Goal: Register for event/course

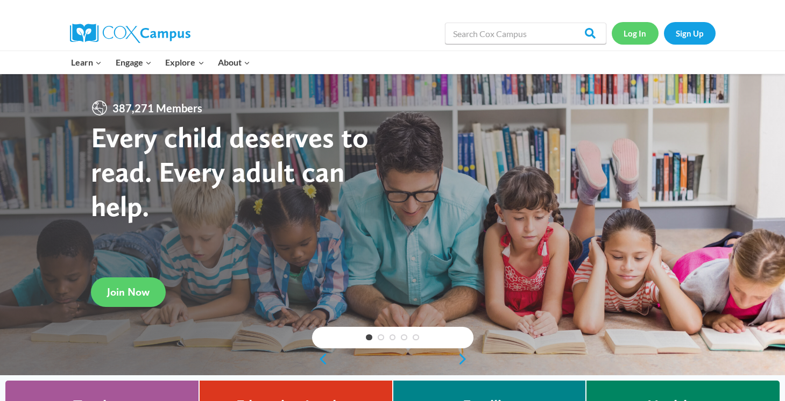
click at [640, 34] on link "Log In" at bounding box center [635, 33] width 47 height 22
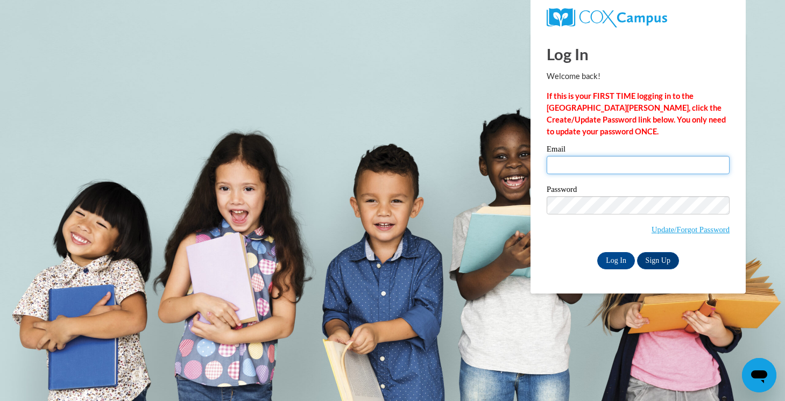
click at [607, 164] on input "Email" at bounding box center [638, 165] width 183 height 18
type input "morrissierra260@gmail.com"
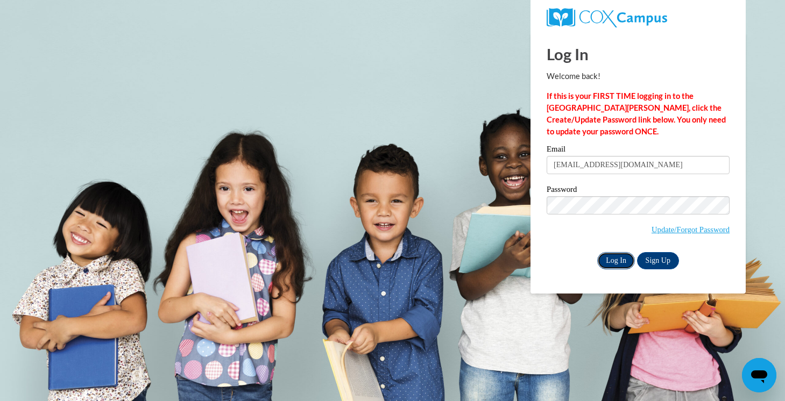
click at [615, 260] on input "Log In" at bounding box center [616, 260] width 38 height 17
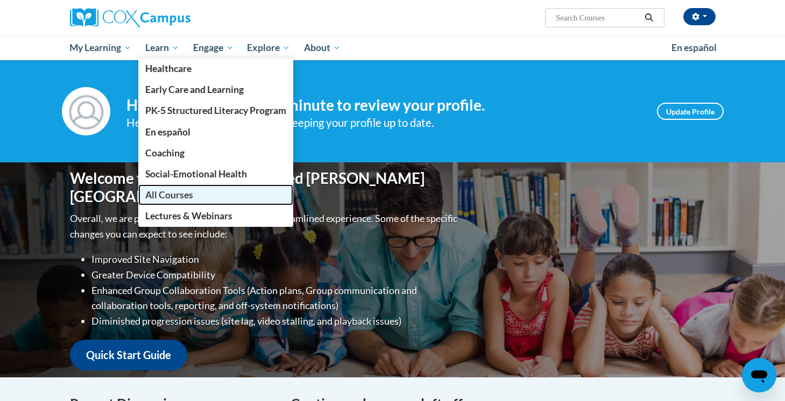
click at [167, 195] on span "All Courses" at bounding box center [169, 194] width 48 height 11
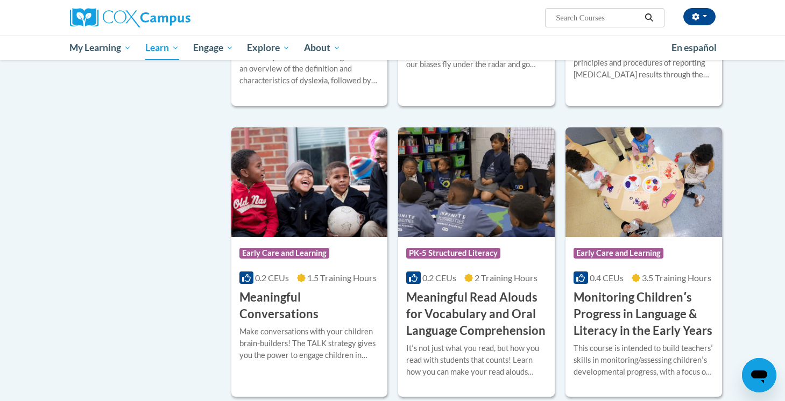
scroll to position [1499, 0]
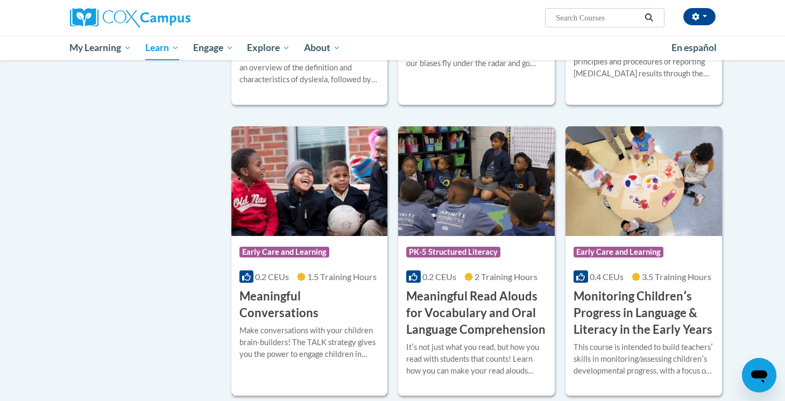
click at [321, 307] on h3 "Meaningful Conversations" at bounding box center [309, 304] width 140 height 33
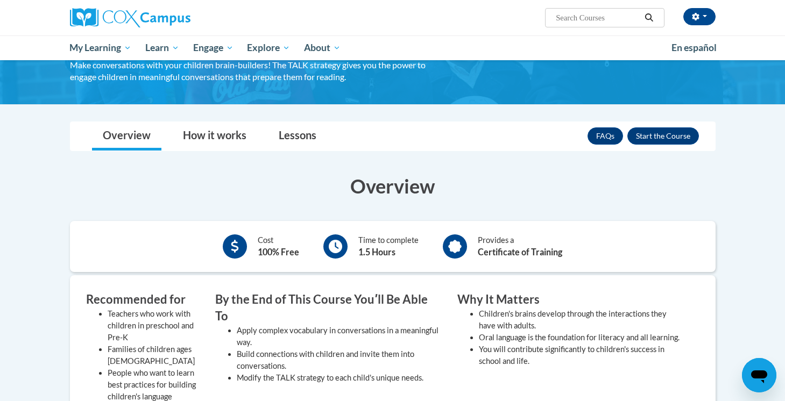
scroll to position [83, 0]
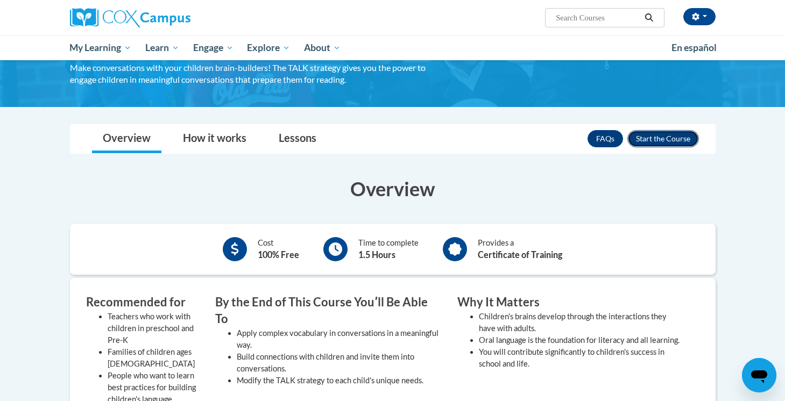
click at [657, 141] on button "Enroll" at bounding box center [663, 138] width 72 height 17
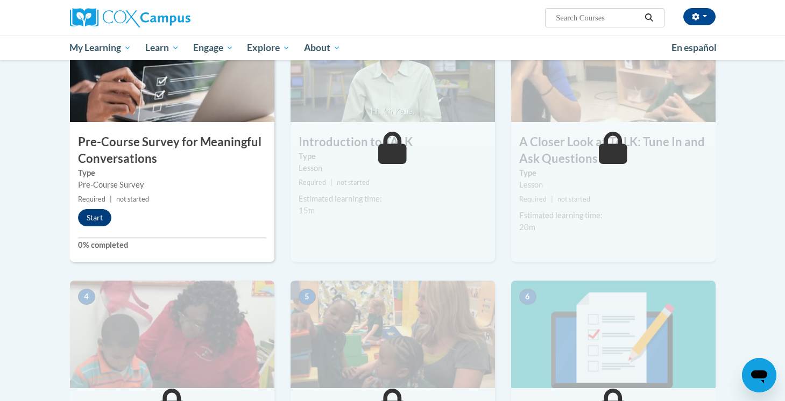
scroll to position [267, 0]
click at [98, 220] on button "Start" at bounding box center [94, 217] width 33 height 17
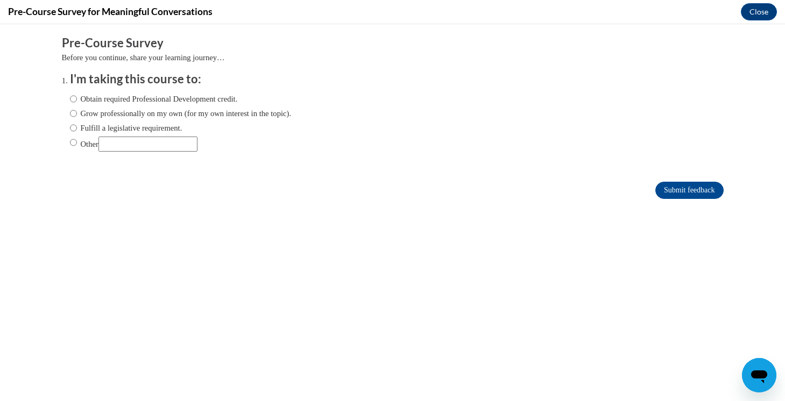
scroll to position [0, 0]
click at [73, 100] on input "Obtain required Professional Development credit." at bounding box center [73, 99] width 7 height 12
radio input "true"
click at [685, 194] on input "Submit feedback" at bounding box center [689, 190] width 68 height 17
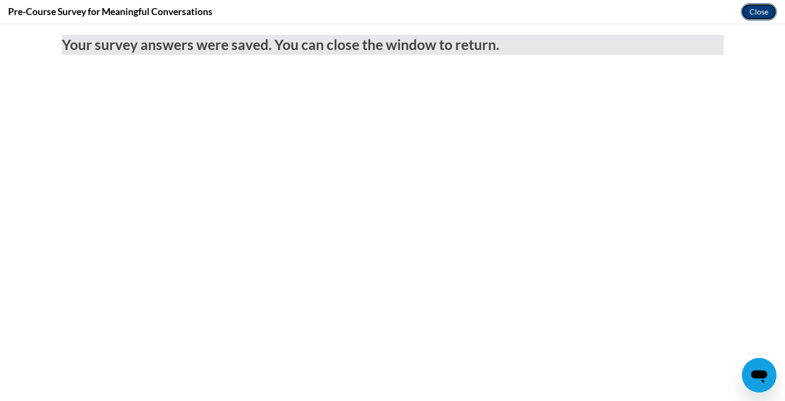
click at [757, 8] on button "Close" at bounding box center [759, 11] width 36 height 17
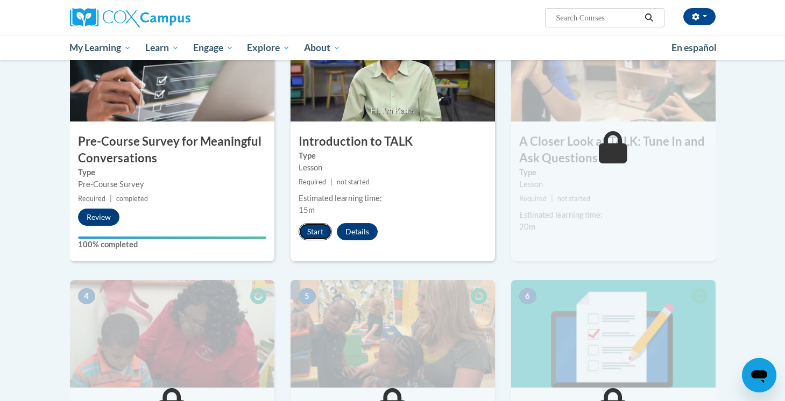
click at [320, 232] on button "Start" at bounding box center [315, 231] width 33 height 17
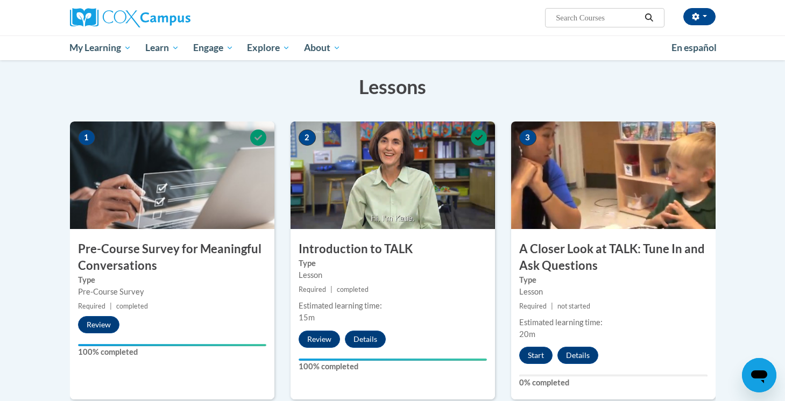
scroll to position [197, 0]
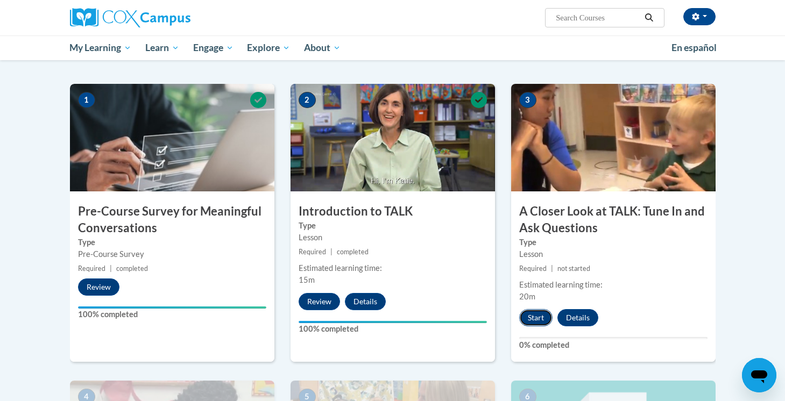
click at [535, 319] on button "Start" at bounding box center [535, 317] width 33 height 17
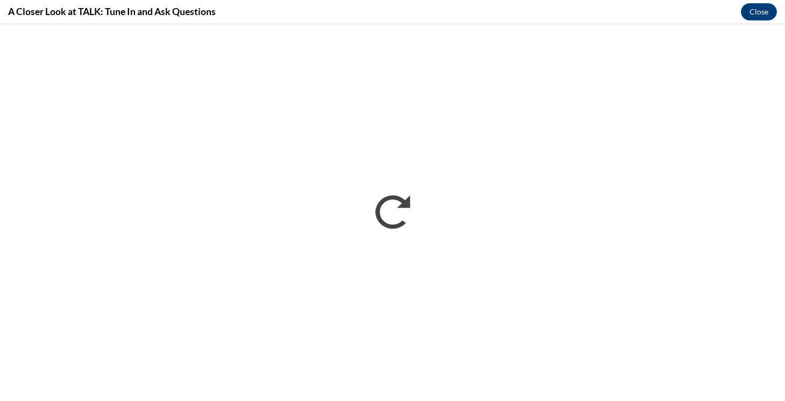
scroll to position [0, 0]
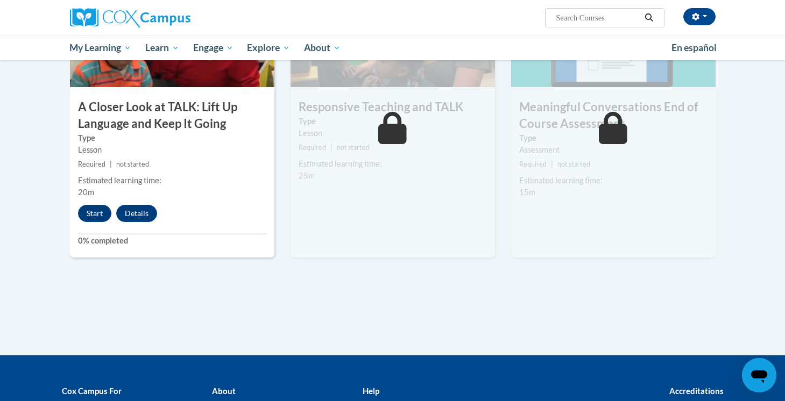
scroll to position [599, 0]
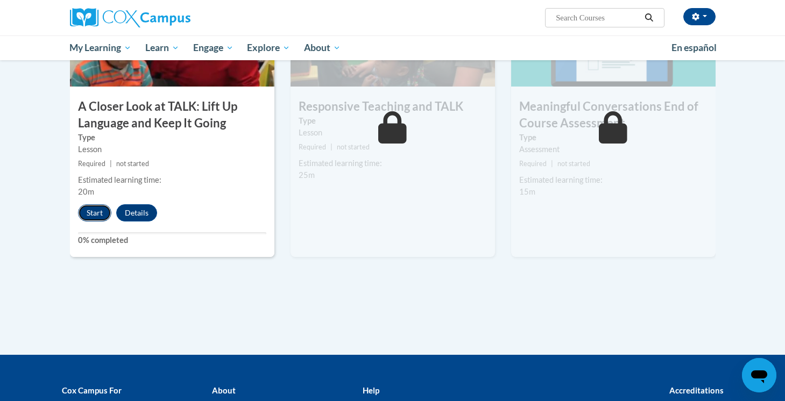
click at [100, 216] on button "Start" at bounding box center [94, 212] width 33 height 17
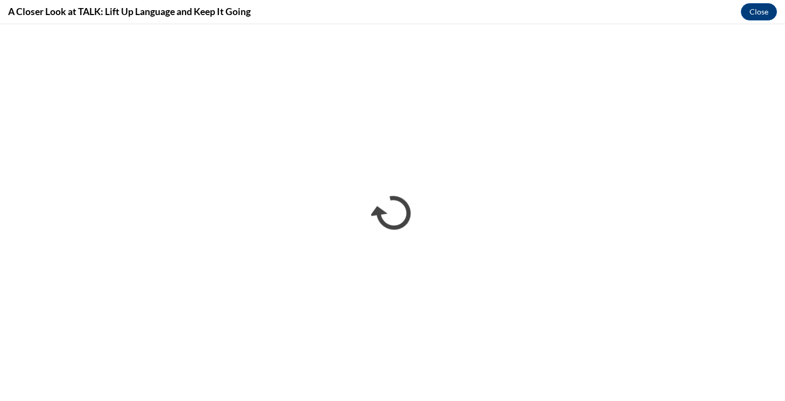
scroll to position [0, 0]
